Goal: Answer question/provide support: Answer question/provide support

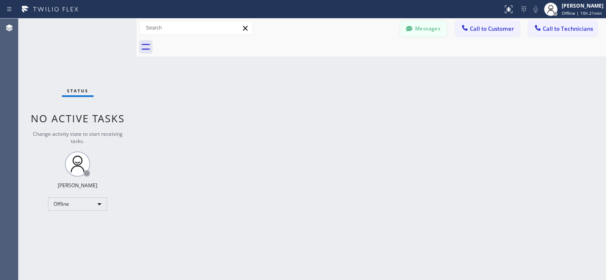
click at [433, 29] on button "Messages" at bounding box center [423, 29] width 46 height 16
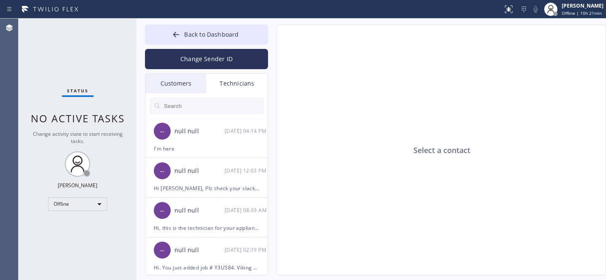
click at [193, 85] on div "Customers" at bounding box center [175, 83] width 61 height 19
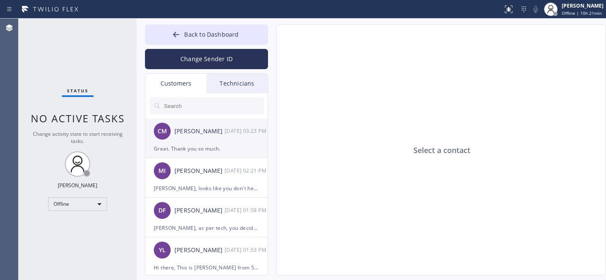
click at [219, 141] on div "CM [PERSON_NAME] [DATE] 03:23 PM" at bounding box center [206, 130] width 123 height 25
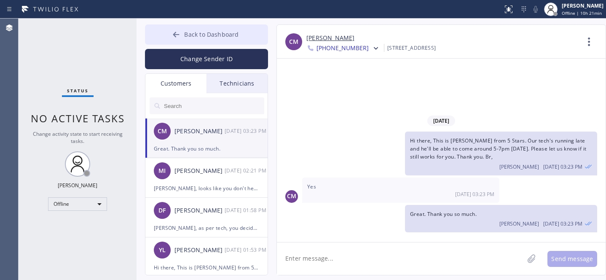
click at [201, 34] on span "Back to Dashboard" at bounding box center [211, 34] width 54 height 8
